Goal: Information Seeking & Learning: Learn about a topic

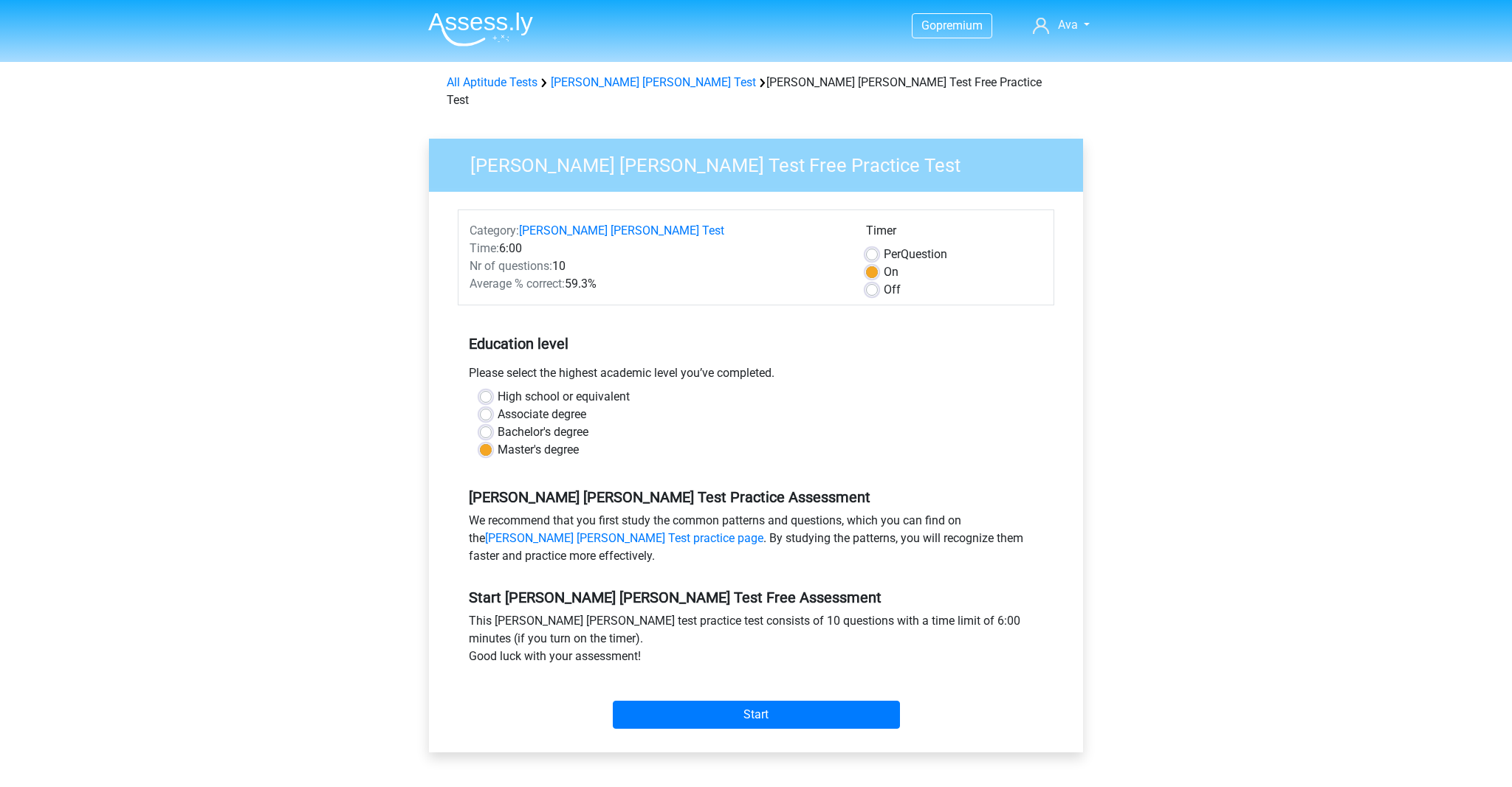
scroll to position [127, 0]
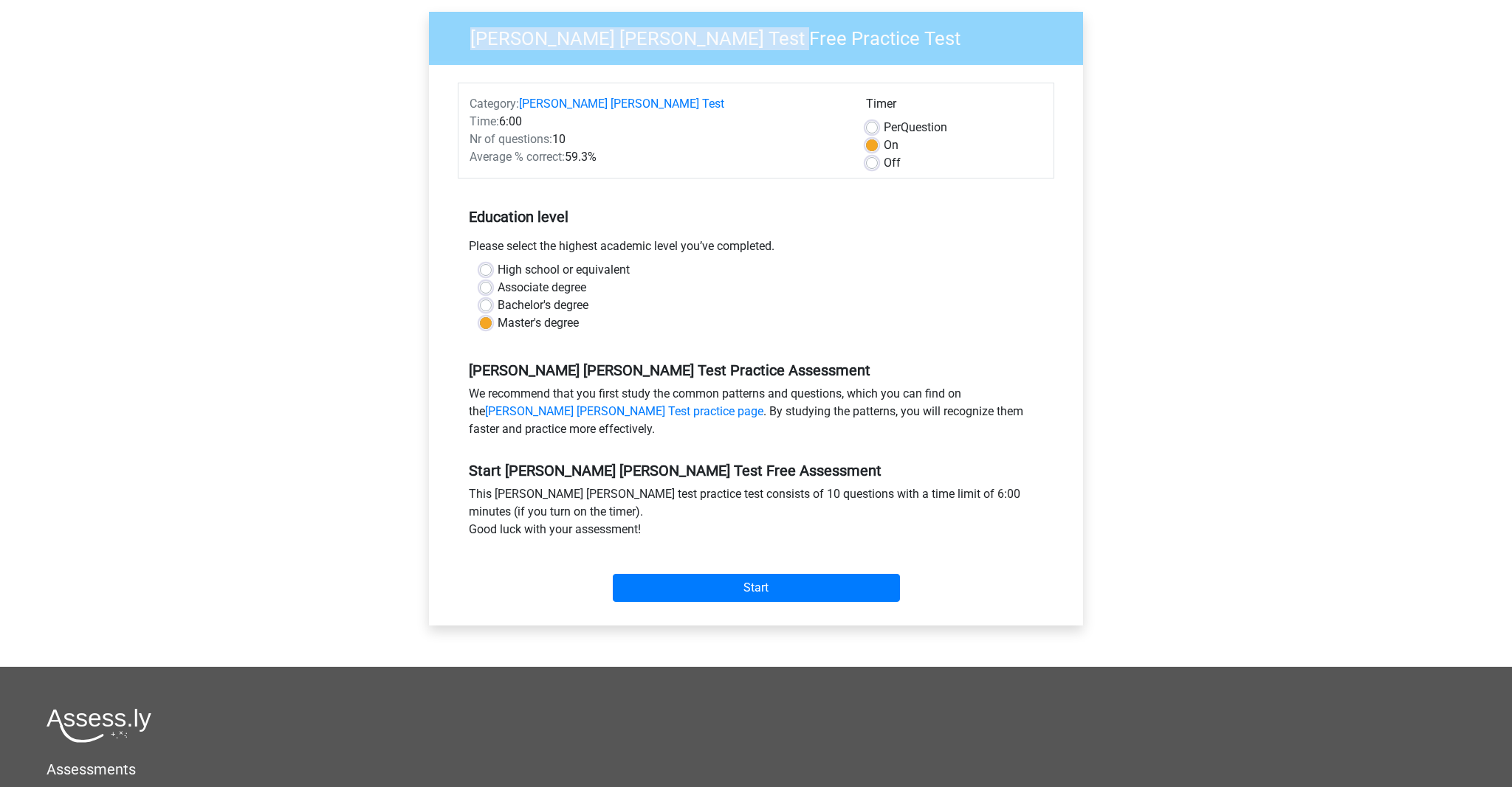
drag, startPoint x: 471, startPoint y: 23, endPoint x: 692, endPoint y: 27, distance: 221.0
click at [692, 27] on h3 "[PERSON_NAME] [PERSON_NAME] Test Free Practice Test" at bounding box center [762, 36] width 619 height 29
